Goal: Transaction & Acquisition: Purchase product/service

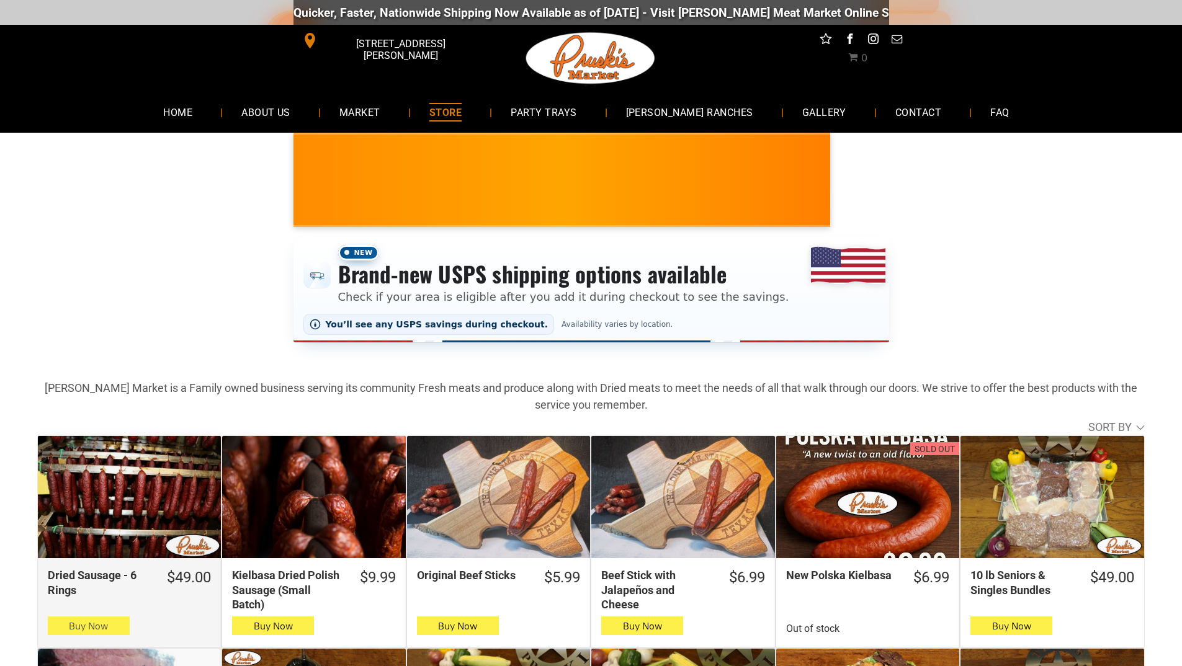
click at [76, 631] on span "Buy Now" at bounding box center [88, 627] width 39 height 12
click at [74, 624] on span "Buy Now" at bounding box center [88, 627] width 39 height 12
click at [52, 622] on button "Buy Now" at bounding box center [89, 626] width 82 height 19
